Goal: Contribute content

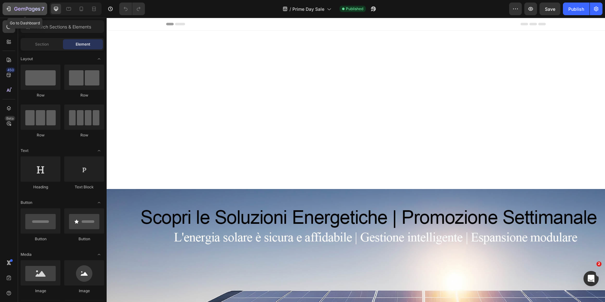
click at [27, 8] on icon "button" at bounding box center [27, 9] width 26 height 5
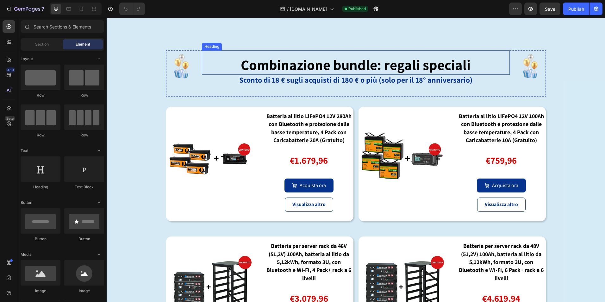
scroll to position [538, 0]
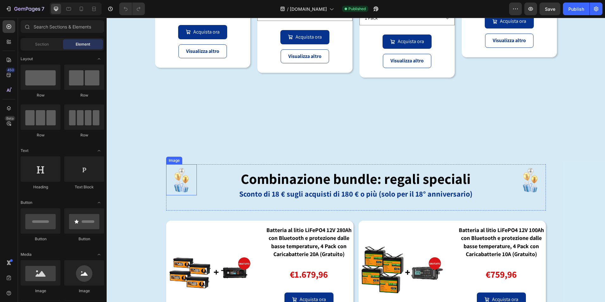
click at [176, 180] on img at bounding box center [181, 179] width 31 height 31
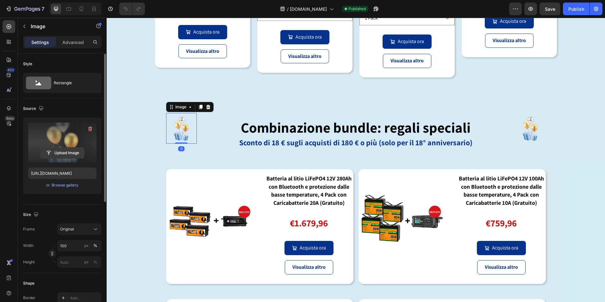
click at [66, 151] on input "file" at bounding box center [63, 153] width 44 height 11
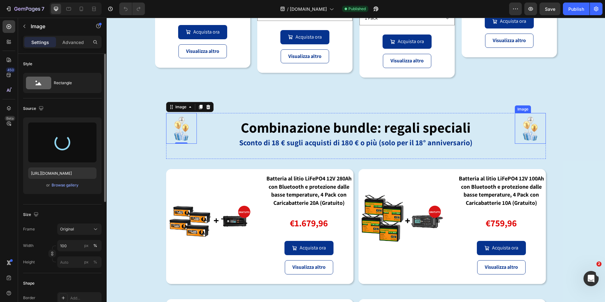
scroll to position [0, 0]
type input "[URL][DOMAIN_NAME]"
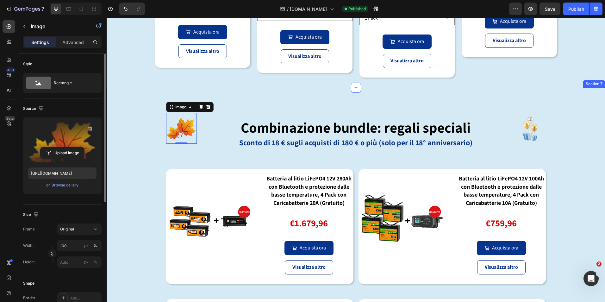
click at [592, 202] on div "Image 0 Combinazione bundle: regali speciali Heading Sconto di 18 € sugli acqui…" at bounding box center [356, 260] width 499 height 324
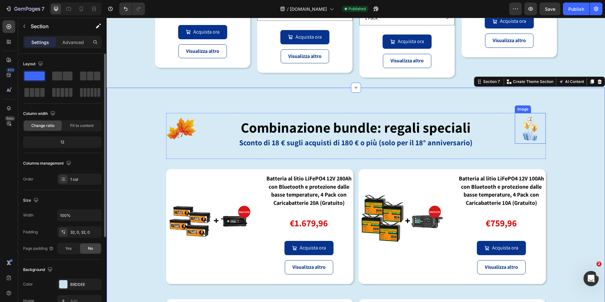
click at [527, 144] on img at bounding box center [530, 128] width 31 height 31
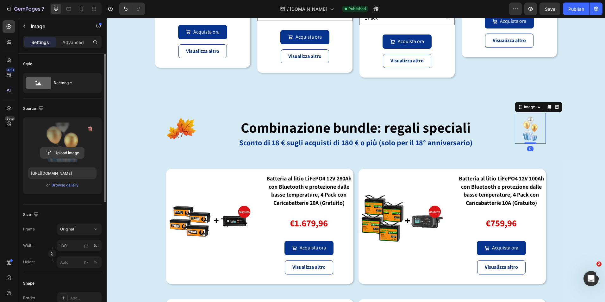
click at [56, 153] on input "file" at bounding box center [63, 153] width 44 height 11
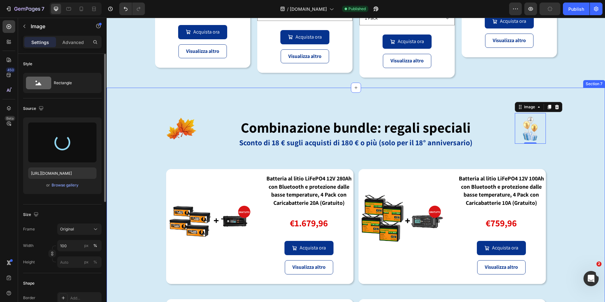
type input "https://cdn.shopify.com/s/files/1/0718/1680/6684/files/gempages_490570985032909…"
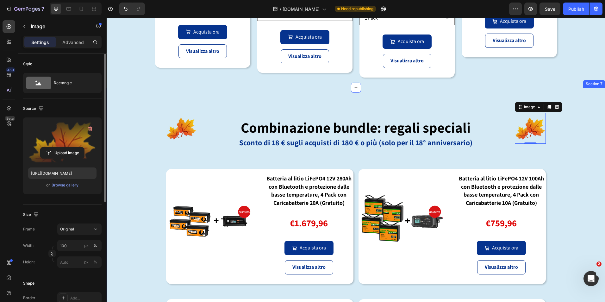
click at [583, 232] on div "Image Combinazione bundle: regali speciali Heading Sconto di 18 € sugli acquist…" at bounding box center [356, 260] width 499 height 324
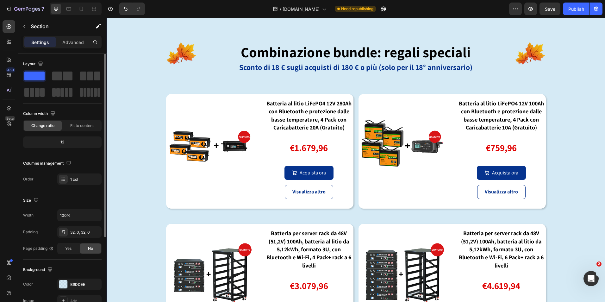
scroll to position [633, 0]
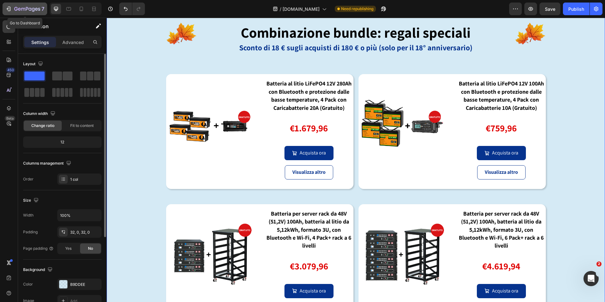
click at [12, 11] on div "7" at bounding box center [24, 9] width 39 height 8
